Goal: Task Accomplishment & Management: Use online tool/utility

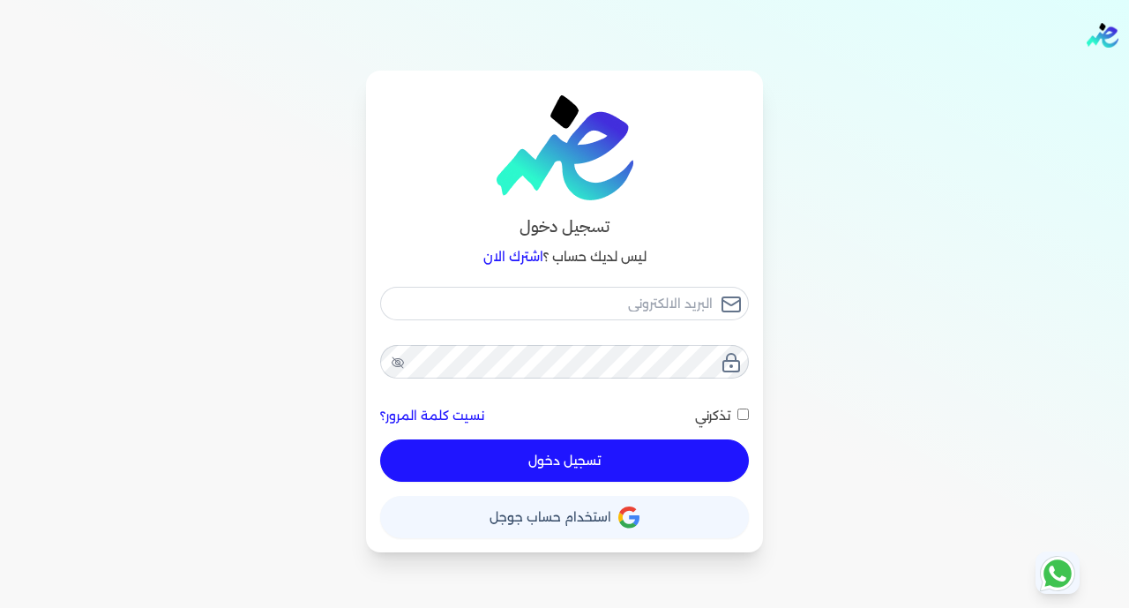
click at [539, 522] on span "استخدام حساب جوجل" at bounding box center [550, 517] width 122 height 12
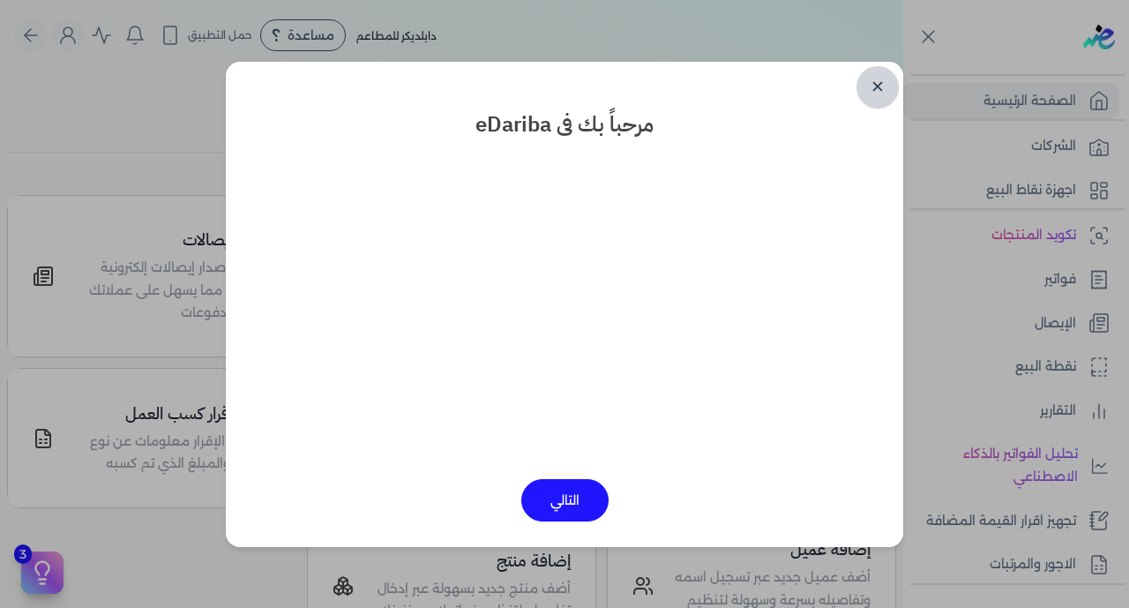
click at [874, 90] on link "✕" at bounding box center [877, 87] width 42 height 42
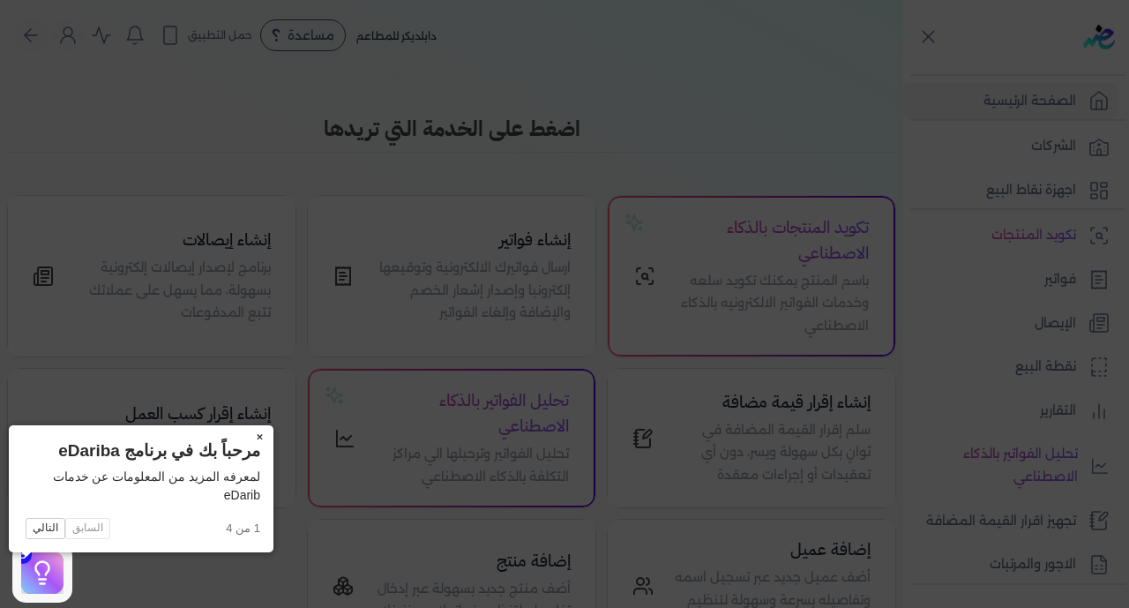
click at [245, 441] on button "×" at bounding box center [259, 437] width 28 height 25
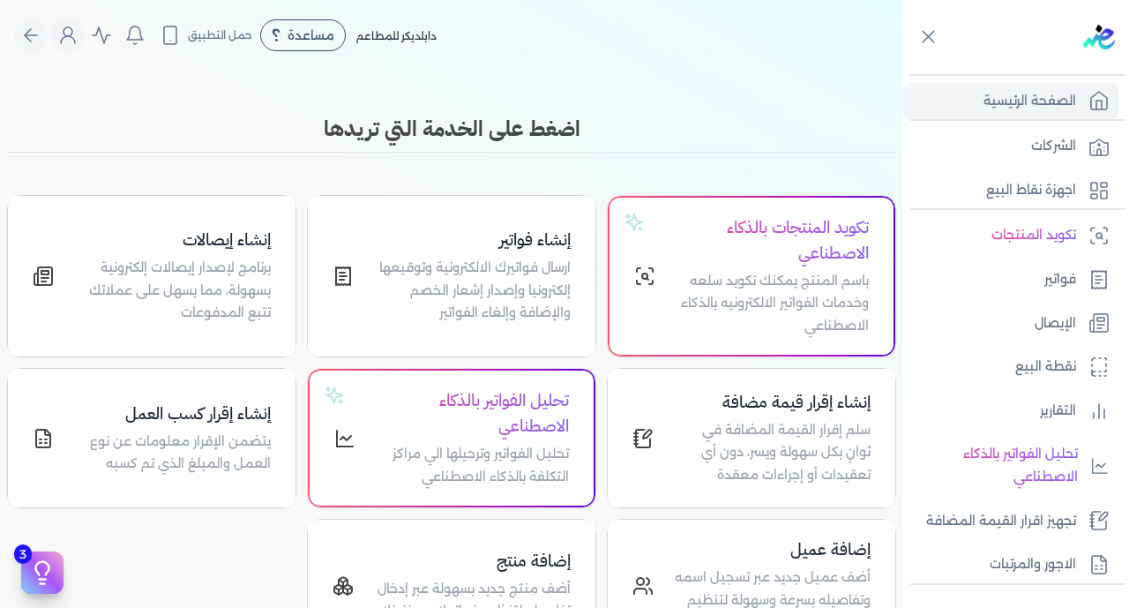
scroll to position [345, 0]
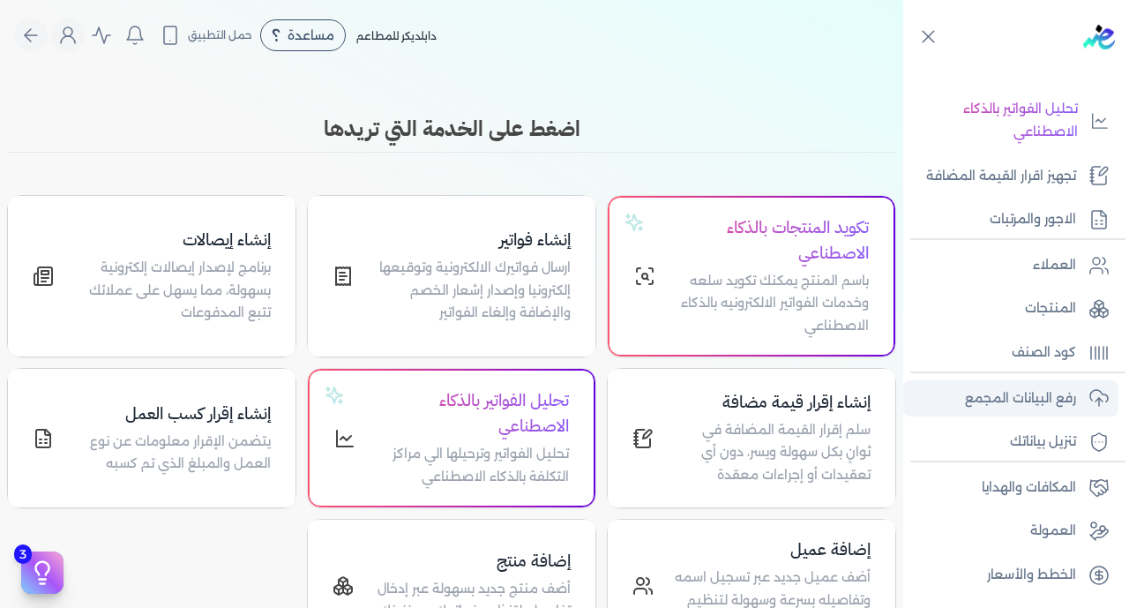
click at [1015, 396] on p "رفع البيانات المجمع" at bounding box center [1020, 398] width 111 height 23
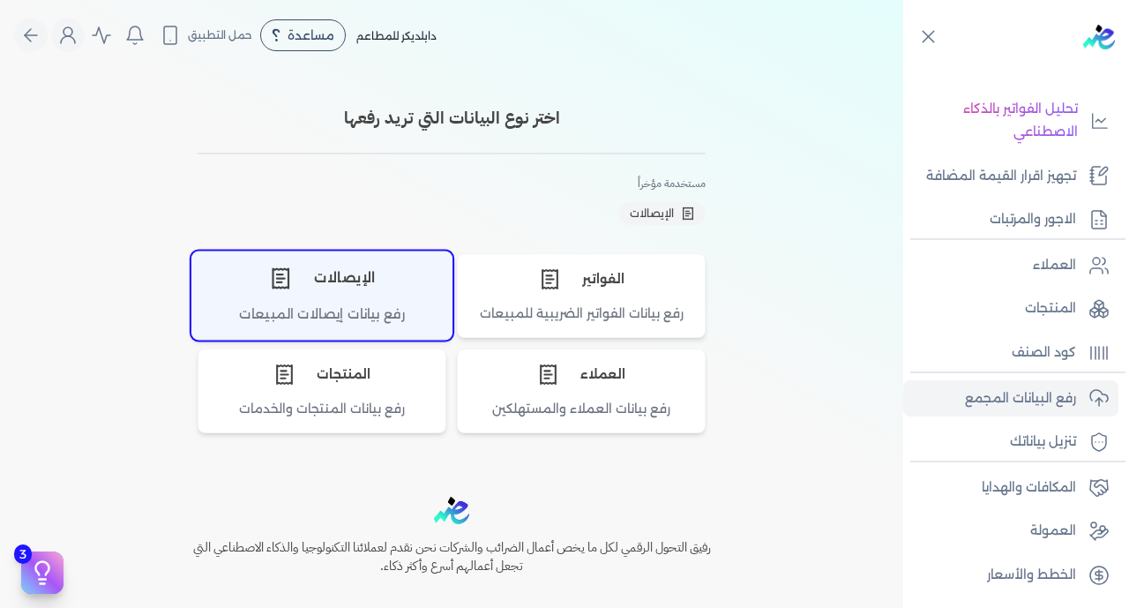
click at [303, 286] on div "الإيصالات" at bounding box center [321, 277] width 259 height 53
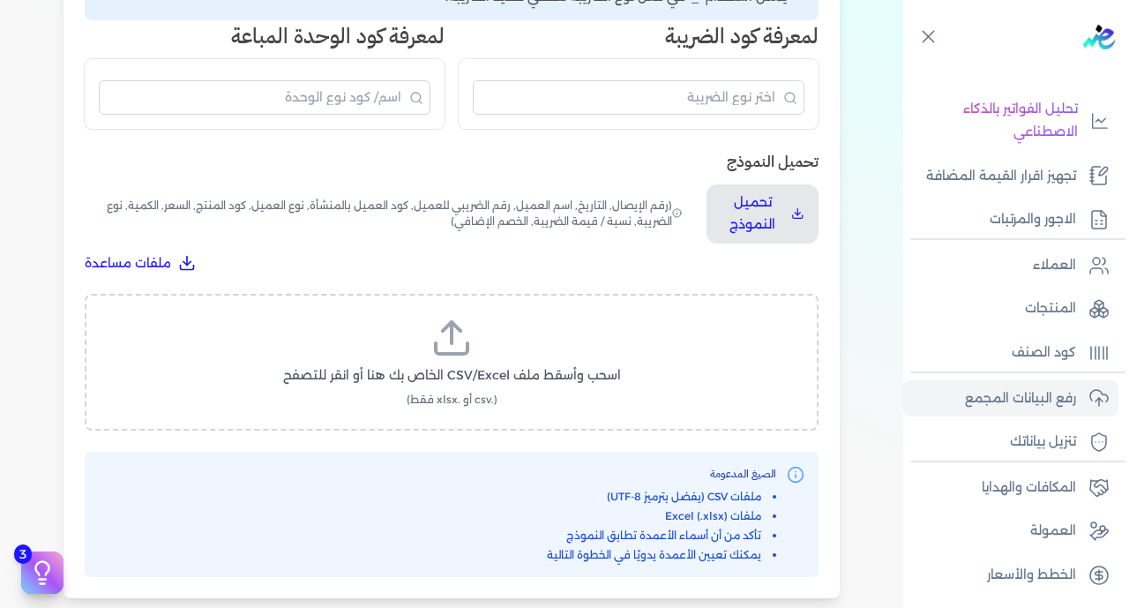
scroll to position [471, 0]
click at [439, 341] on icon at bounding box center [452, 346] width 32 height 11
click at [0, 0] on input "اسحب وأسقط ملف CSV/Excel الخاص بك هنا أو انقر للتصفح (.csv أو .xlsx فقط)" at bounding box center [0, 0] width 0 height 0
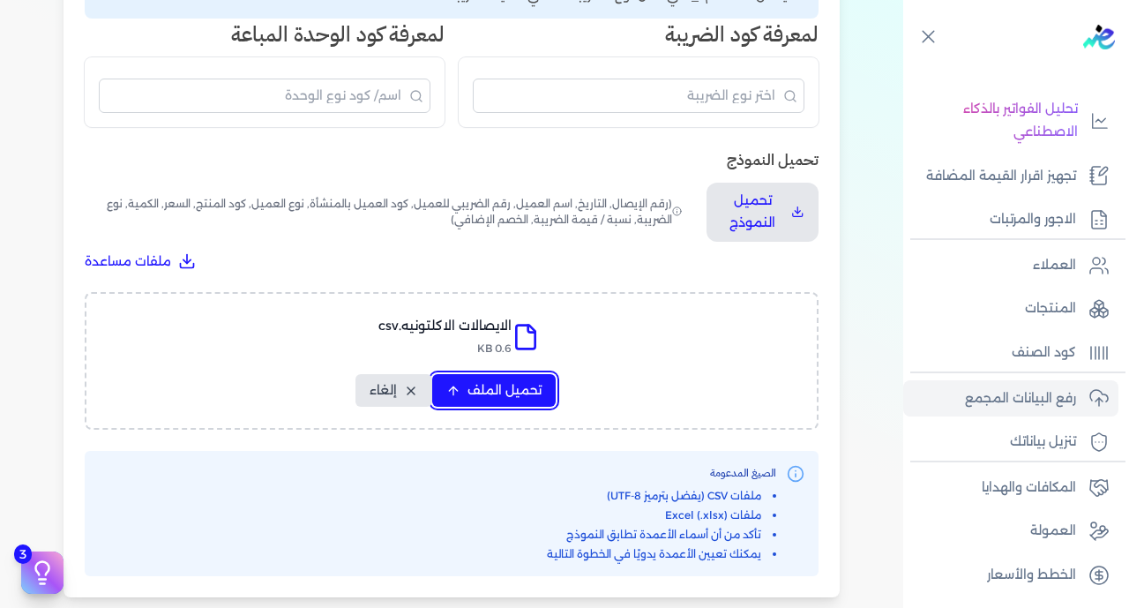
click at [497, 374] on button "تحميل الملف" at bounding box center [493, 390] width 123 height 33
select select "رقم الإيصال"
select select "سيريال المنتج"
select select "السعر"
select select "الكمية"
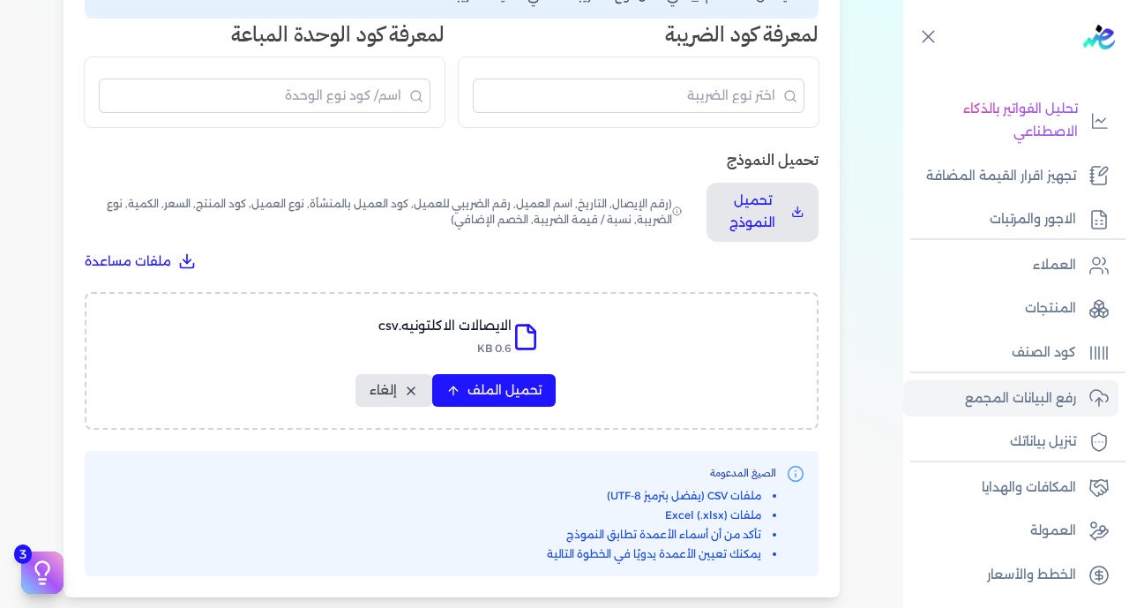
select select "نوع الضريبة"
select select "نسبة / قيمة الضريبة"
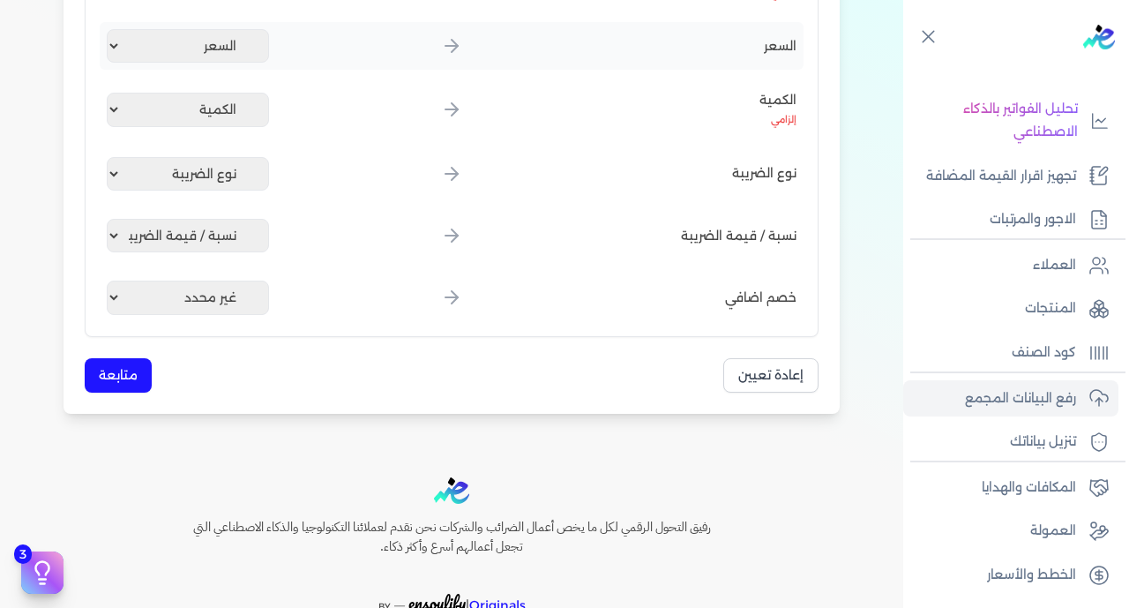
scroll to position [982, 0]
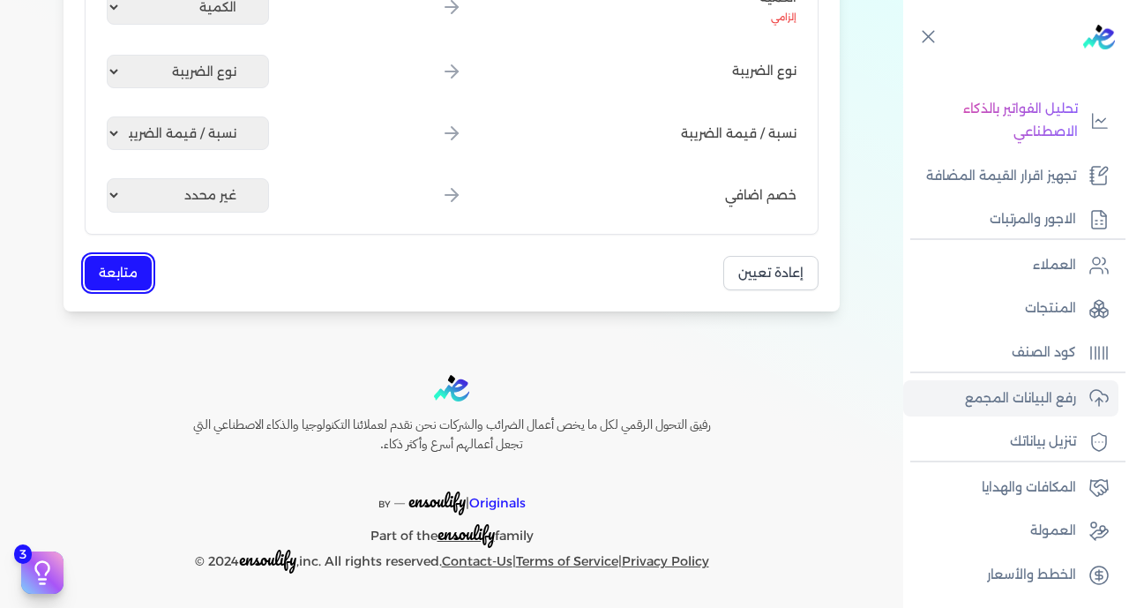
click at [123, 267] on button "متابعة" at bounding box center [118, 273] width 67 height 34
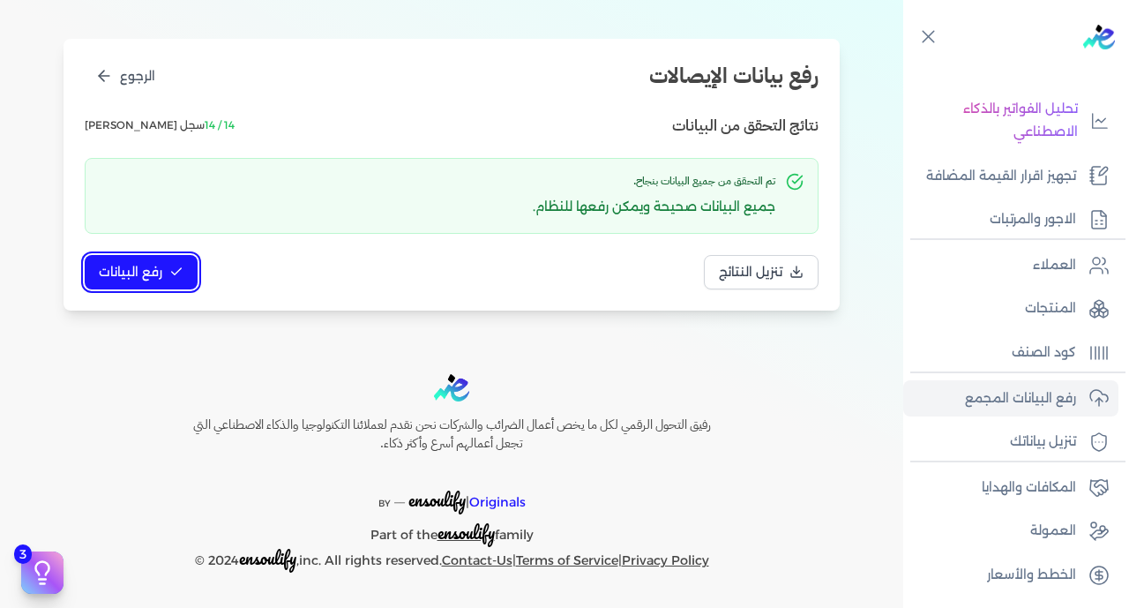
click at [142, 272] on span "رفع البيانات" at bounding box center [130, 272] width 63 height 19
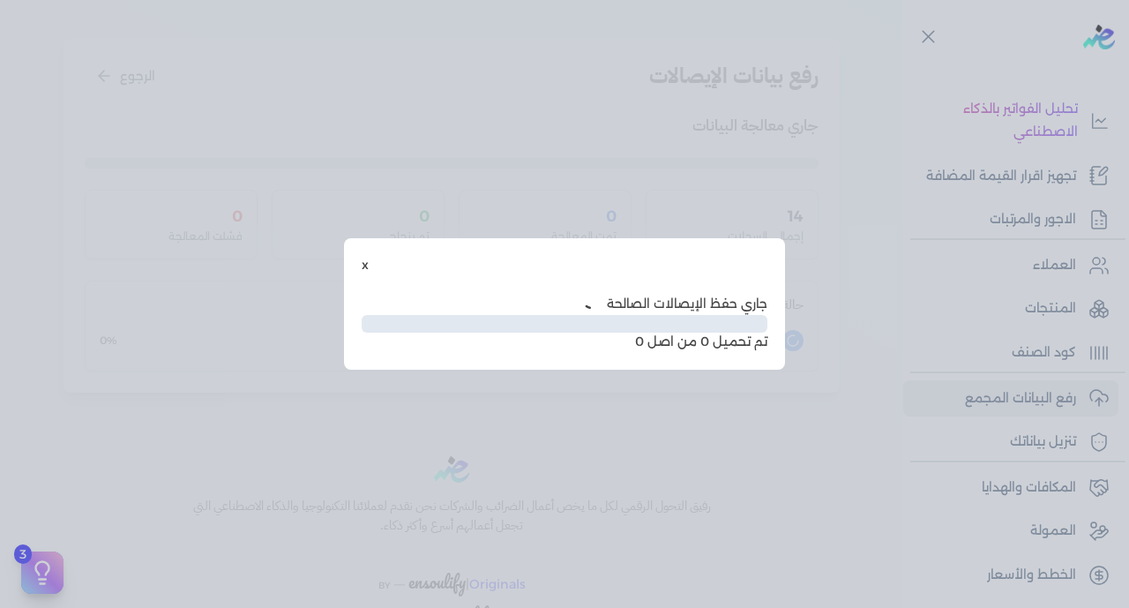
scroll to position [90, 0]
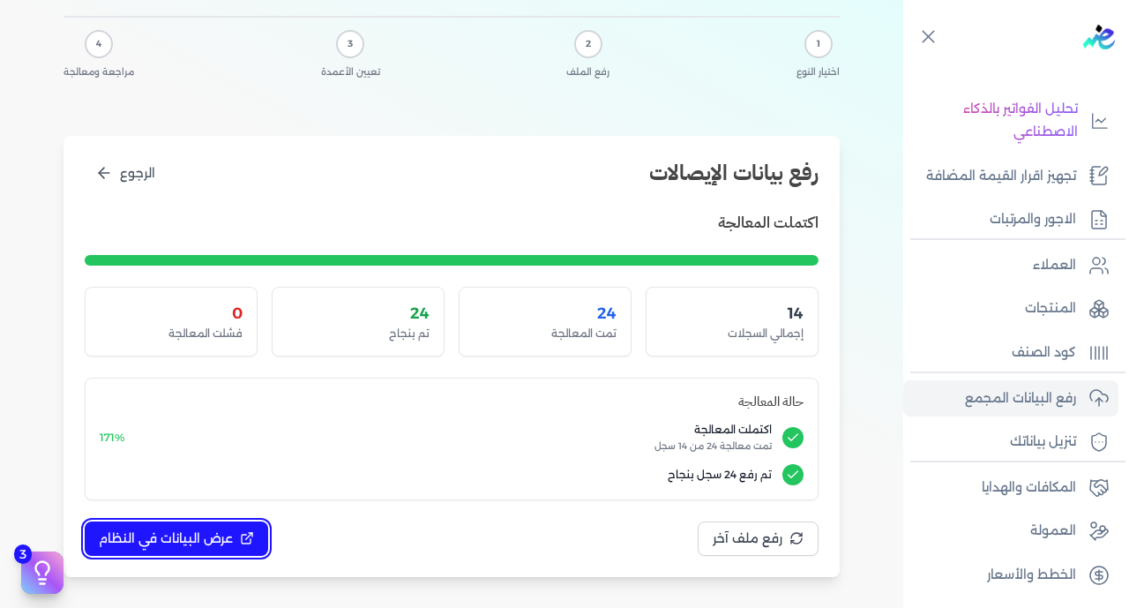
click at [189, 541] on span "عرض البيانات في النظام" at bounding box center [166, 538] width 134 height 19
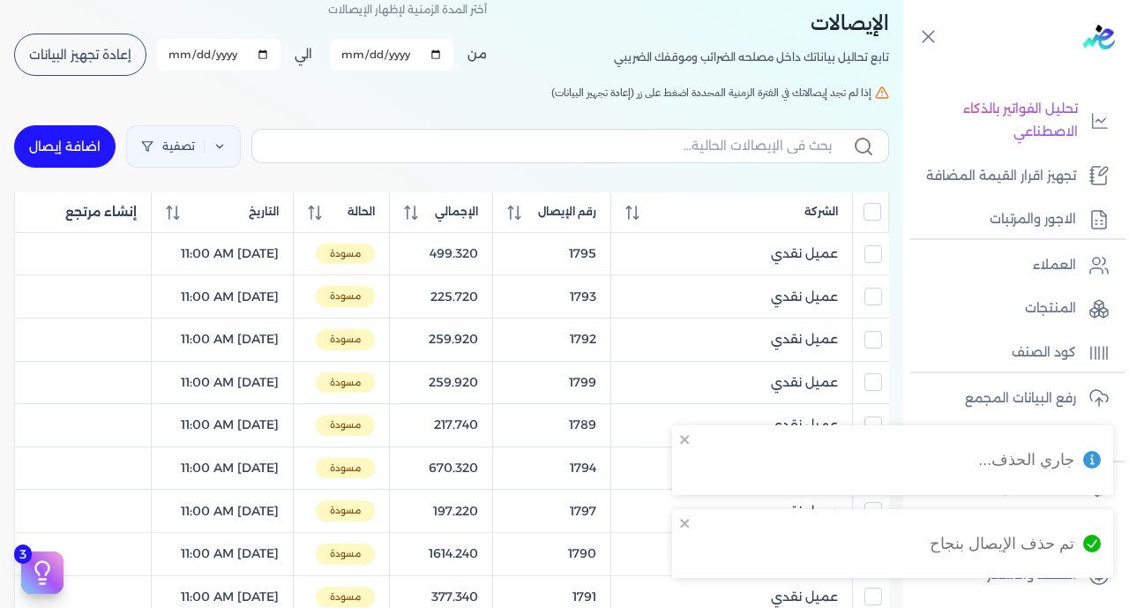
click at [872, 220] on input "All items unselected" at bounding box center [872, 212] width 18 height 18
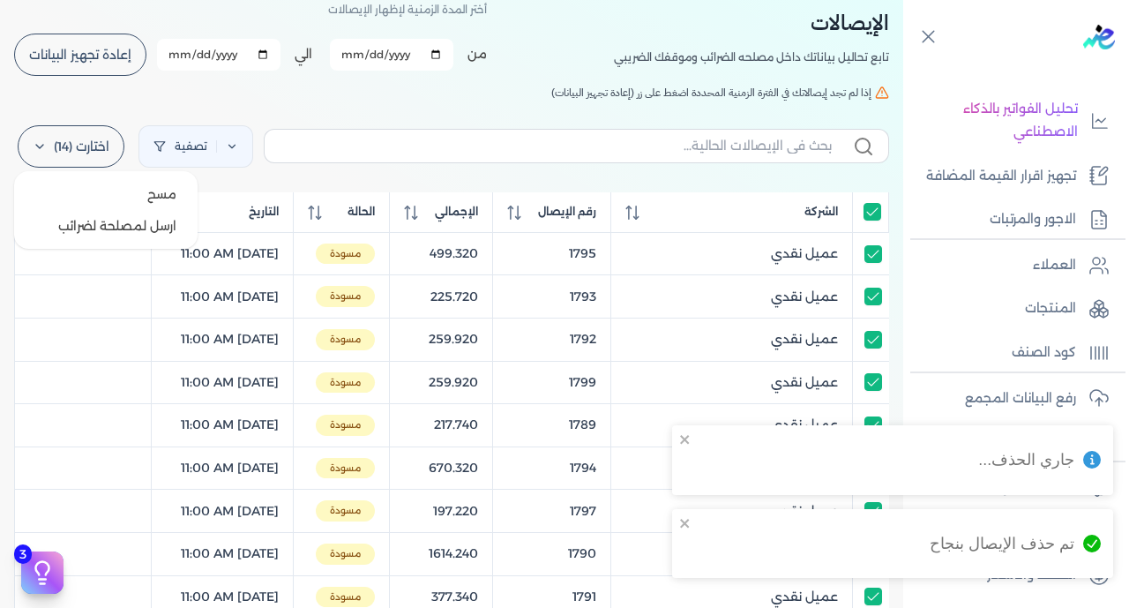
click at [78, 144] on label "اختارت (14)" at bounding box center [71, 146] width 107 height 42
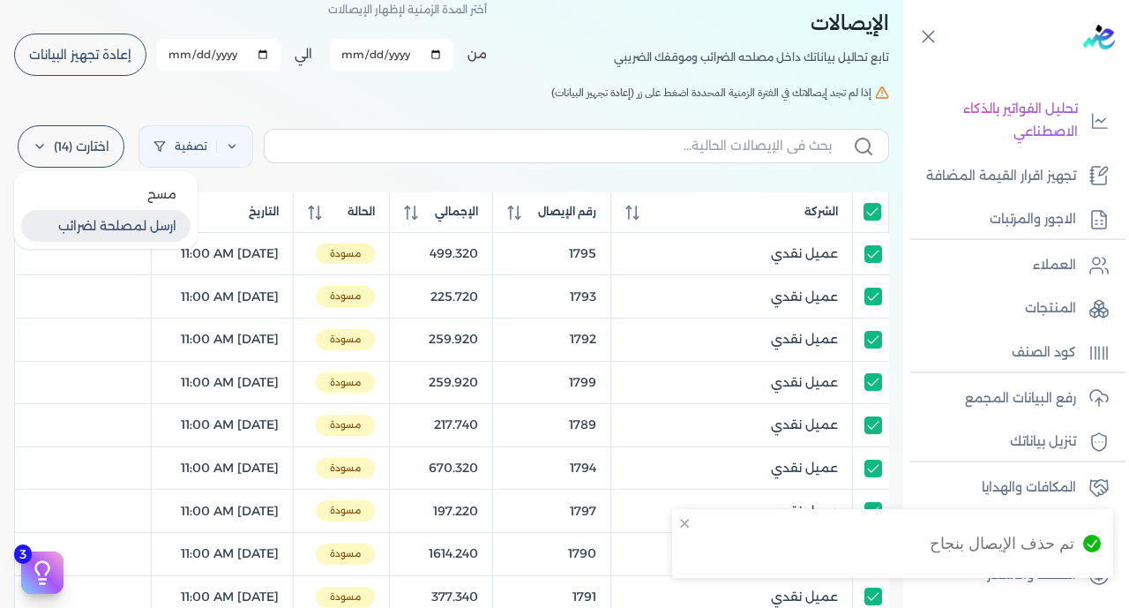
click at [121, 229] on button "ارسل لمصلحة لضرائب" at bounding box center [105, 226] width 169 height 32
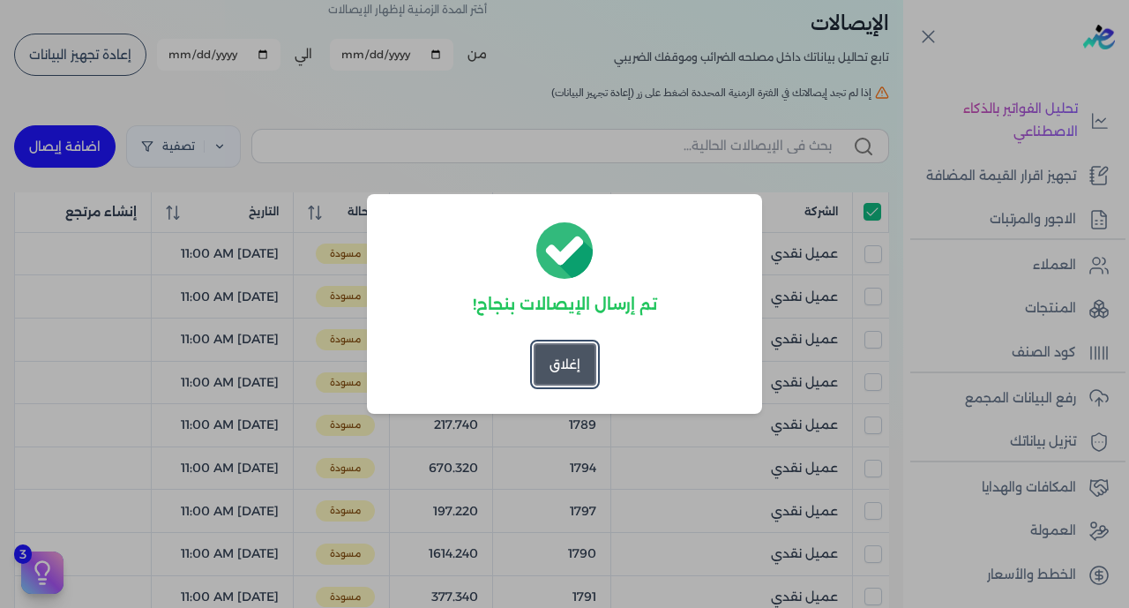
click at [566, 370] on button "إغلاق" at bounding box center [565, 364] width 63 height 42
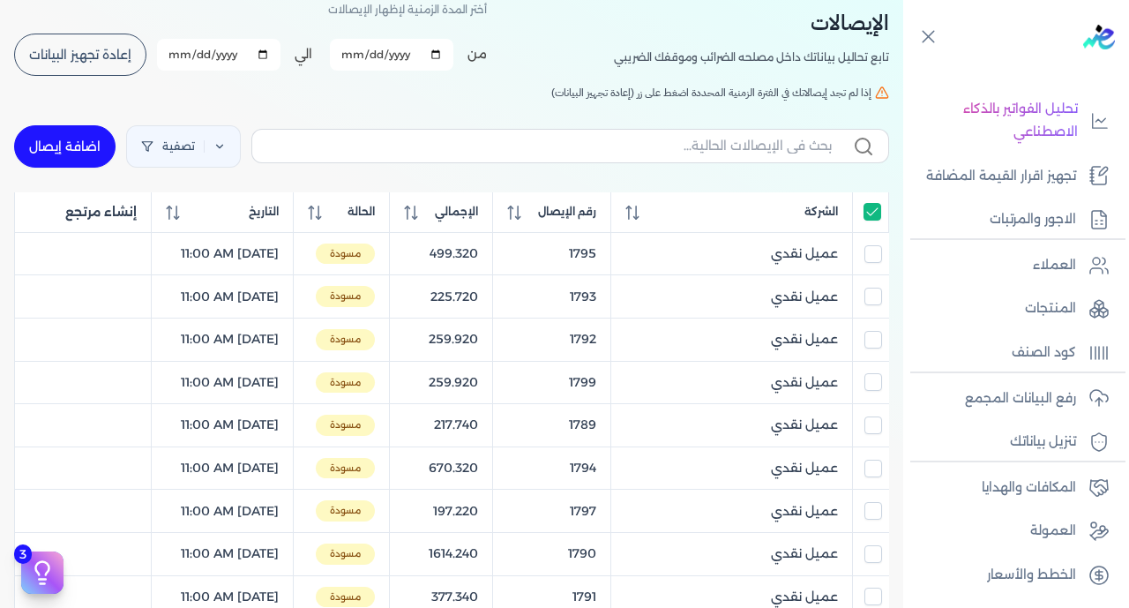
click at [877, 220] on input "All items selected" at bounding box center [872, 212] width 18 height 18
checkbox input "false"
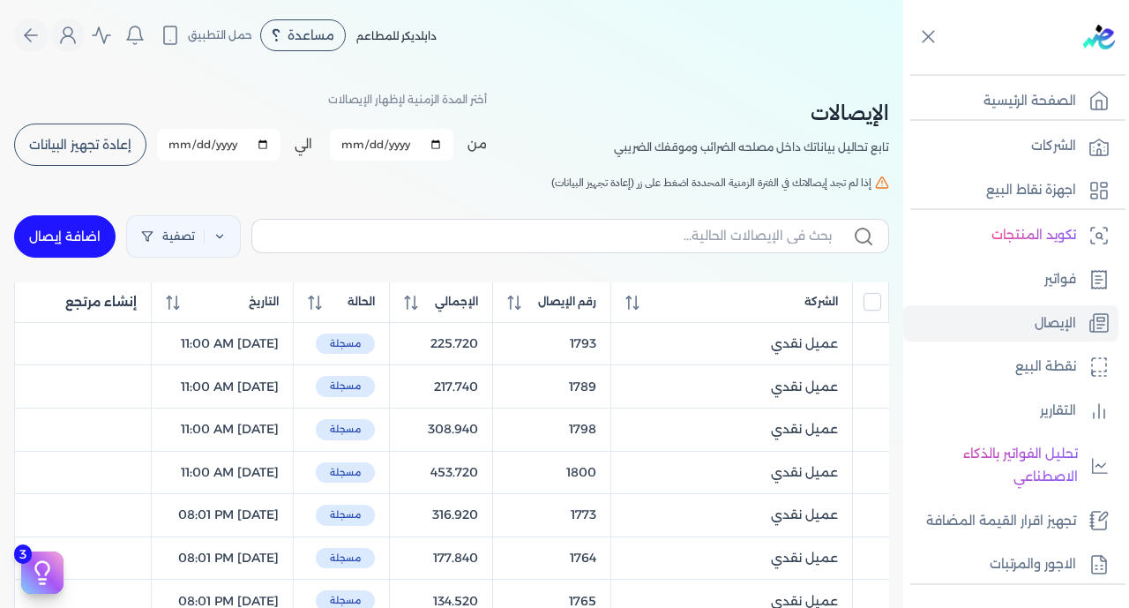
click at [91, 124] on button "إعادة تجهيز البيانات" at bounding box center [80, 144] width 132 height 42
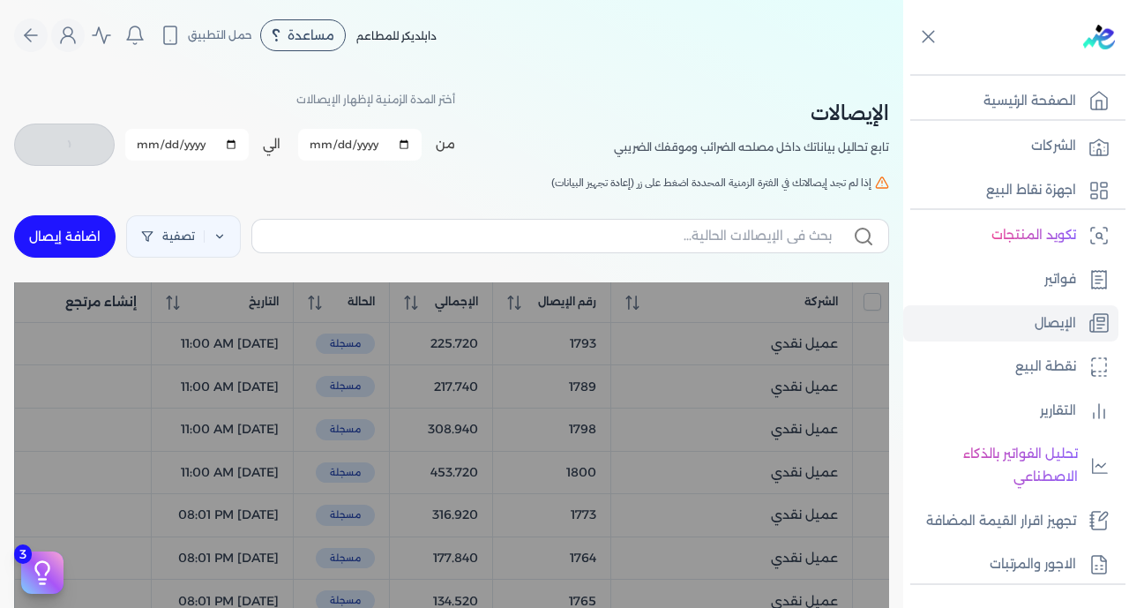
click at [574, 262] on div "تصفية اضافة إيصال" at bounding box center [451, 236] width 875 height 63
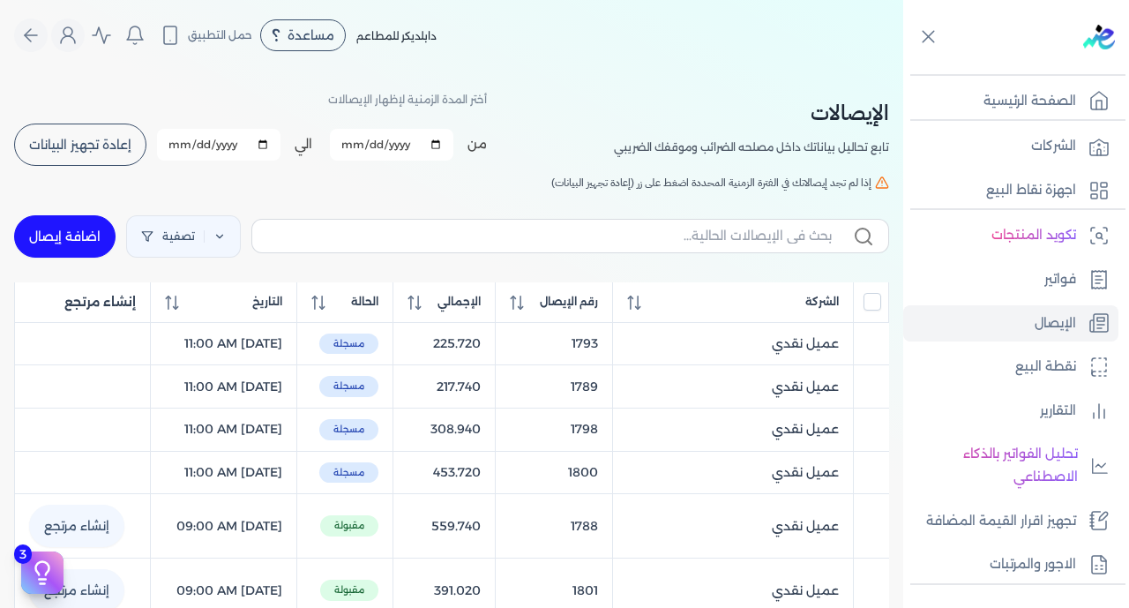
checkbox input "false"
click at [577, 298] on span "رقم الإيصال" at bounding box center [569, 302] width 58 height 16
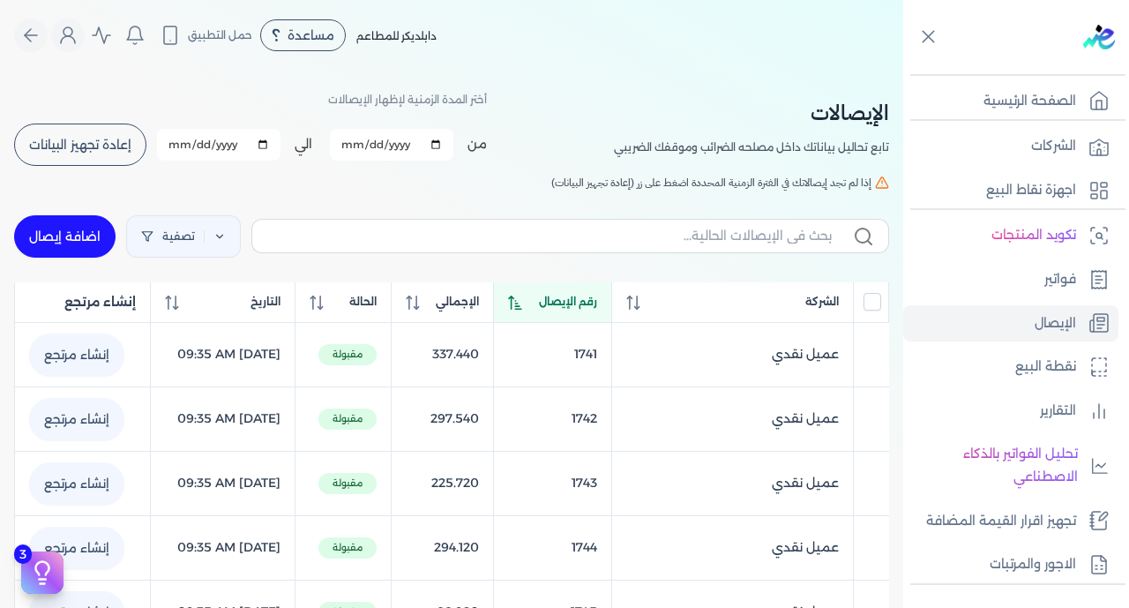
click at [577, 298] on span "رقم الإيصال" at bounding box center [568, 302] width 58 height 16
